Goal: Transaction & Acquisition: Subscribe to service/newsletter

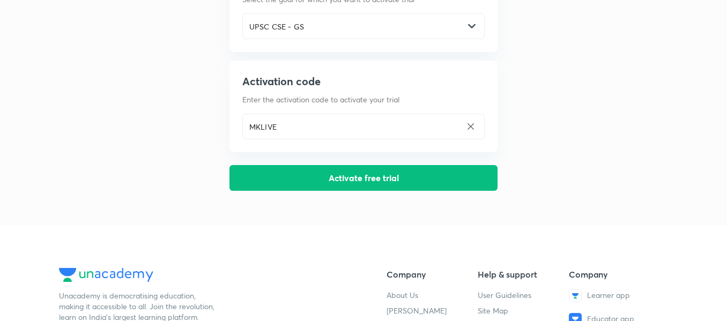
scroll to position [125, 0]
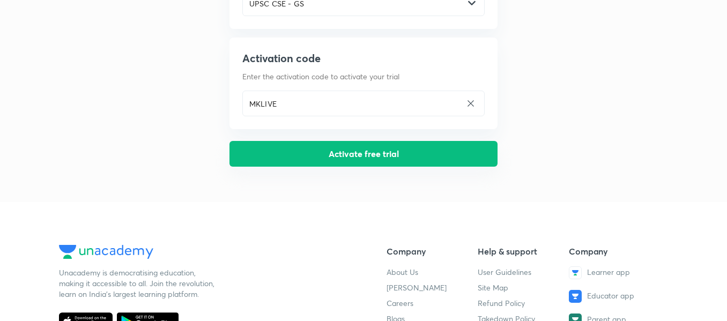
click at [377, 153] on button "Activate free trial" at bounding box center [363, 154] width 268 height 26
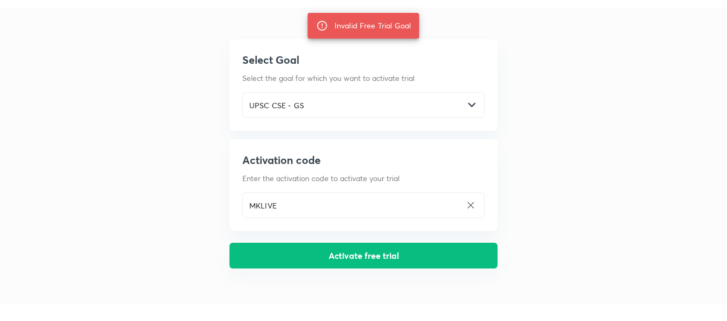
scroll to position [0, 0]
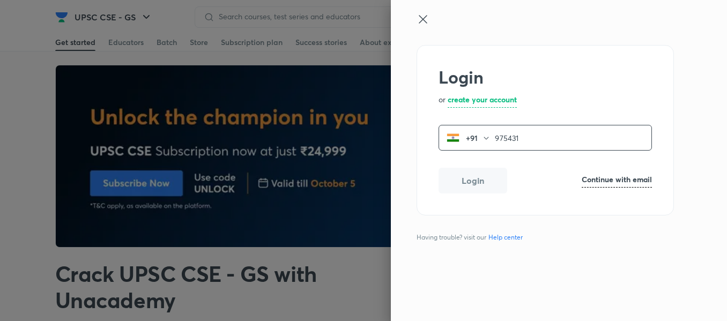
drag, startPoint x: 0, startPoint y: 0, endPoint x: 527, endPoint y: 140, distance: 545.3
click at [527, 140] on input "975431" at bounding box center [573, 138] width 157 height 22
click at [513, 125] on div "[PHONE_NUMBER] ​" at bounding box center [544, 138] width 213 height 26
click at [526, 133] on input "975431" at bounding box center [573, 138] width 157 height 22
type input "9754310989"
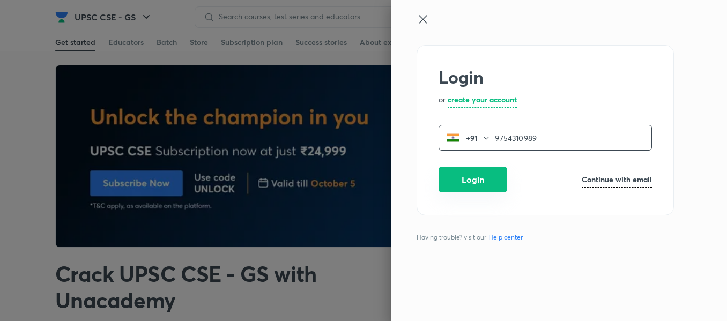
click at [494, 177] on button "Login" at bounding box center [472, 180] width 69 height 26
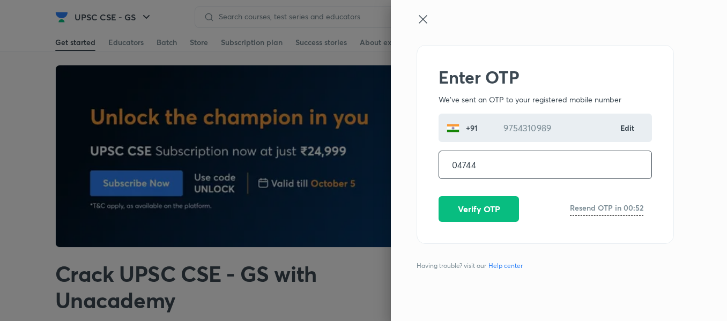
type input "047442"
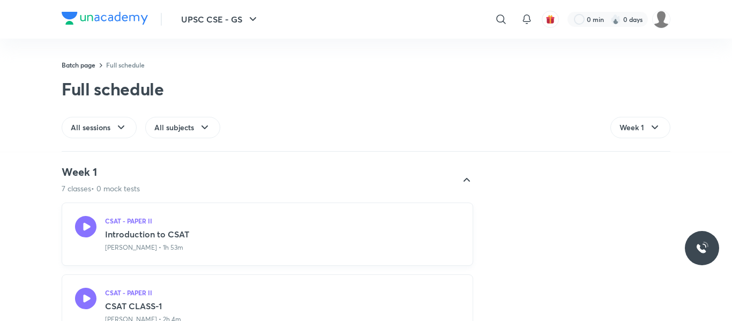
click at [92, 226] on icon at bounding box center [85, 226] width 21 height 21
click at [89, 224] on icon at bounding box center [85, 226] width 21 height 21
click at [79, 230] on icon at bounding box center [85, 226] width 21 height 21
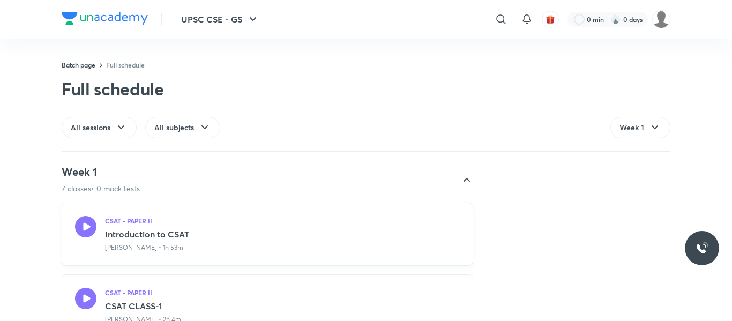
click at [79, 230] on icon at bounding box center [85, 226] width 21 height 21
click at [79, 296] on icon at bounding box center [85, 298] width 21 height 21
click at [84, 227] on icon at bounding box center [85, 226] width 21 height 21
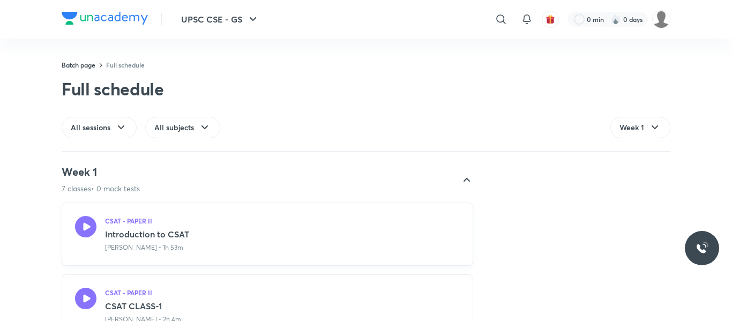
click at [84, 227] on icon at bounding box center [85, 226] width 21 height 21
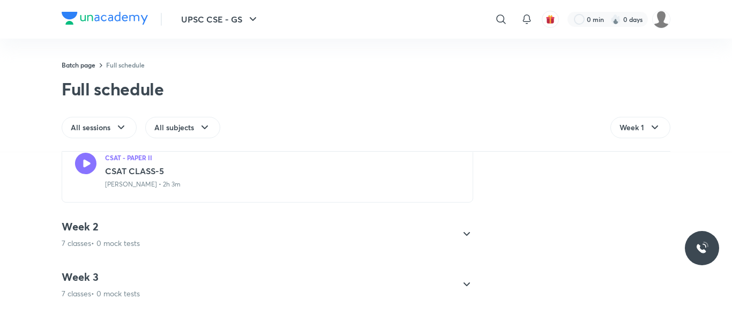
scroll to position [500, 0]
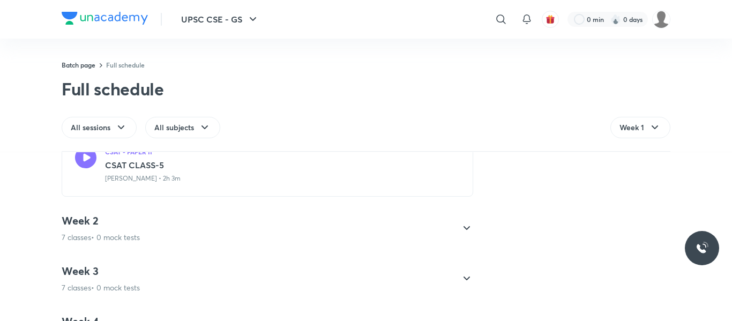
click at [465, 226] on icon at bounding box center [466, 228] width 13 height 13
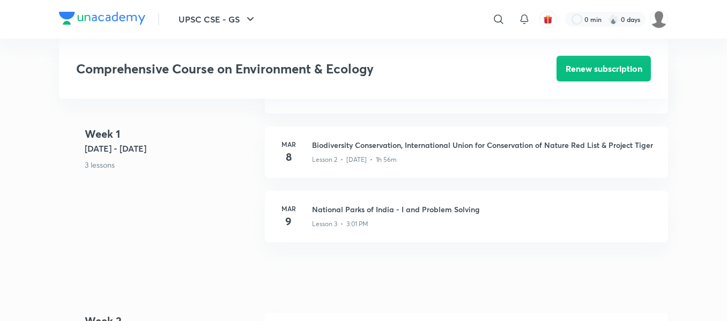
click at [321, 152] on div "Mar 8 Biodiversity Conservation, International Union for Conservation of Nature…" at bounding box center [466, 151] width 403 height 51
